Goal: Contribute content: Add original content to the website for others to see

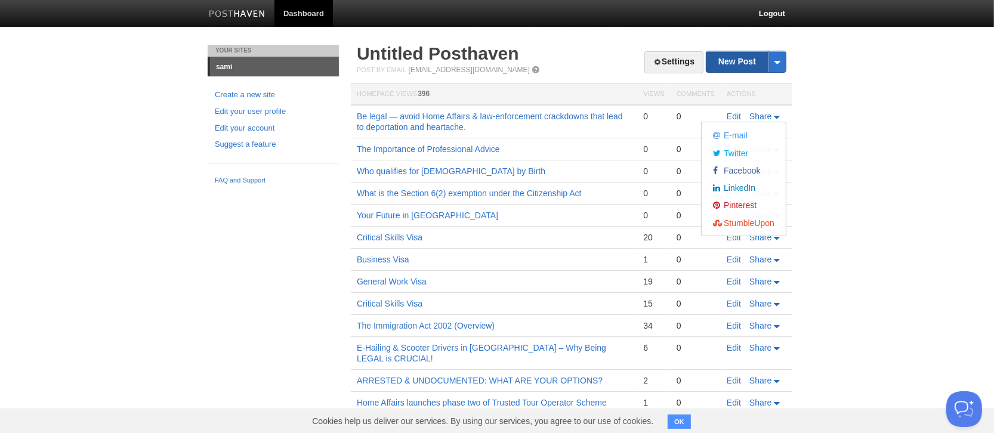
click at [737, 63] on link "New Post" at bounding box center [746, 61] width 79 height 21
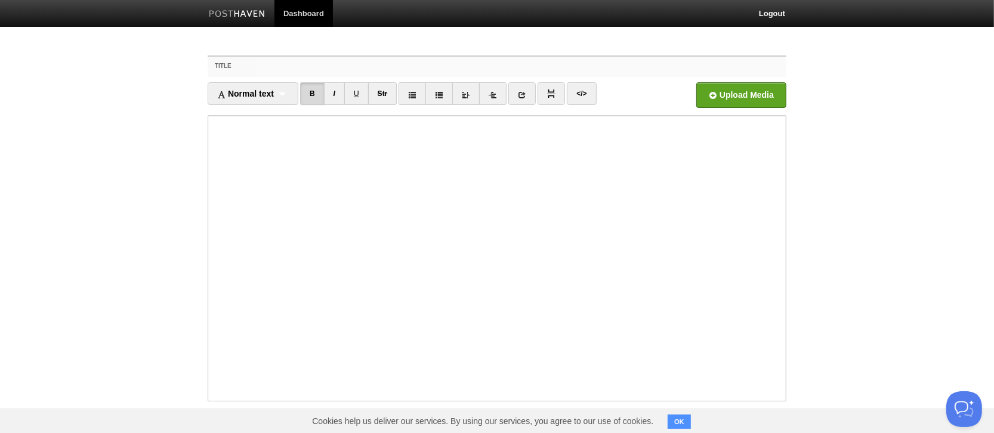
click at [264, 68] on input "Title" at bounding box center [521, 66] width 531 height 19
paste input "📢 Temporary Concession Extended by Home Affairs"
type input "📢 Temporary Concession Extended by Home Affairs"
click at [722, 97] on input "file" at bounding box center [381, 98] width 903 height 61
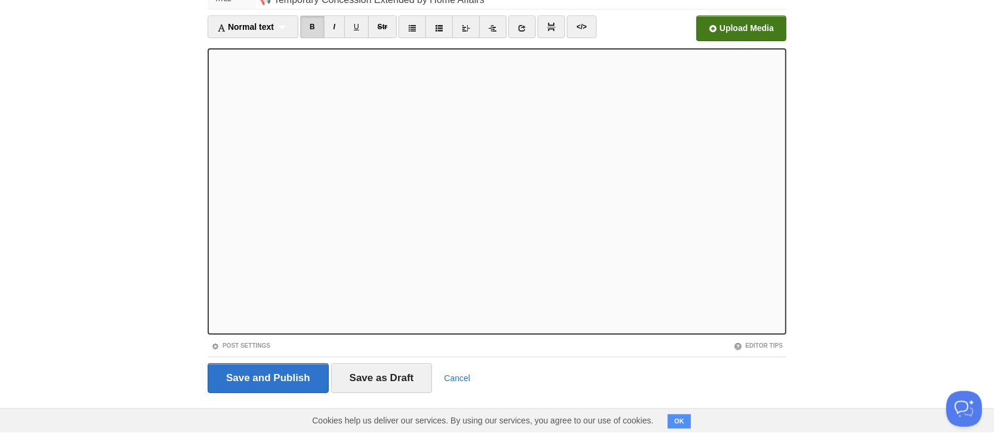
scroll to position [69, 0]
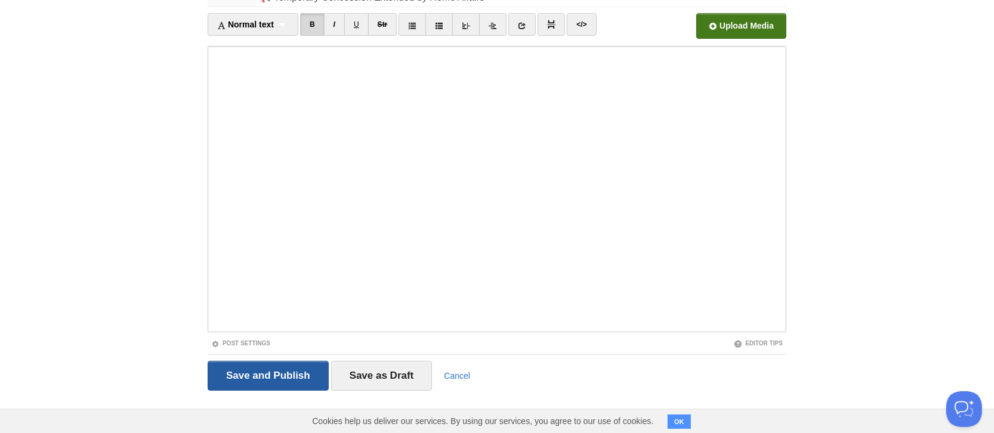
click at [263, 375] on input "Save and Publish" at bounding box center [268, 376] width 121 height 30
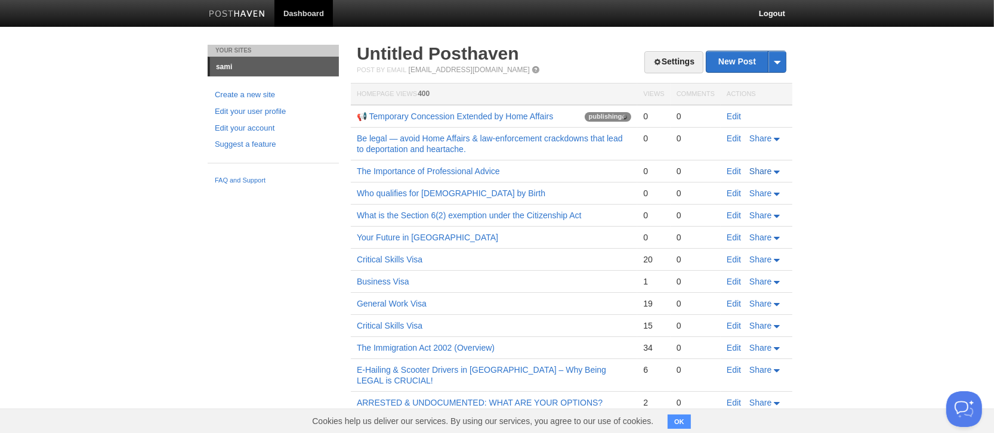
click at [764, 171] on span "Share" at bounding box center [761, 171] width 22 height 10
click at [741, 206] on span "Twitter" at bounding box center [734, 208] width 27 height 10
click at [755, 227] on span "Facebook" at bounding box center [740, 226] width 39 height 10
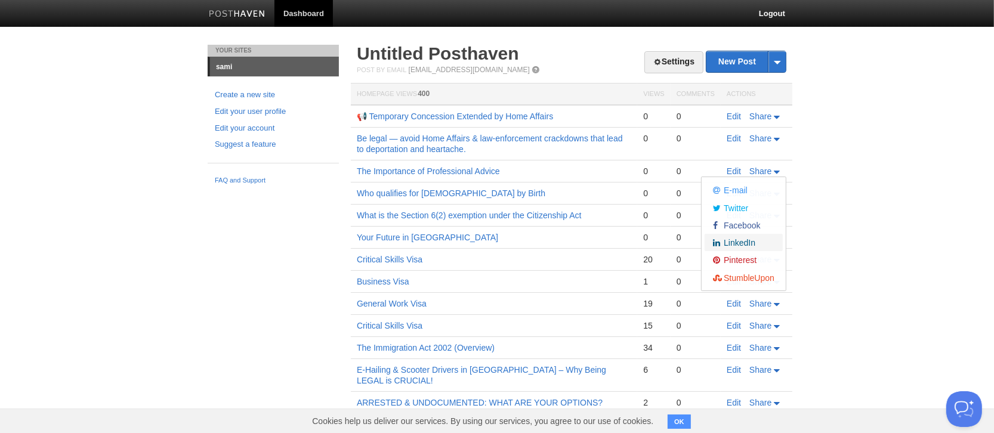
click at [746, 242] on span "LinkedIn" at bounding box center [738, 243] width 34 height 10
click at [761, 120] on span "Share" at bounding box center [761, 117] width 22 height 10
click at [740, 149] on span "Twitter" at bounding box center [734, 154] width 27 height 10
